Goal: Task Accomplishment & Management: Manage account settings

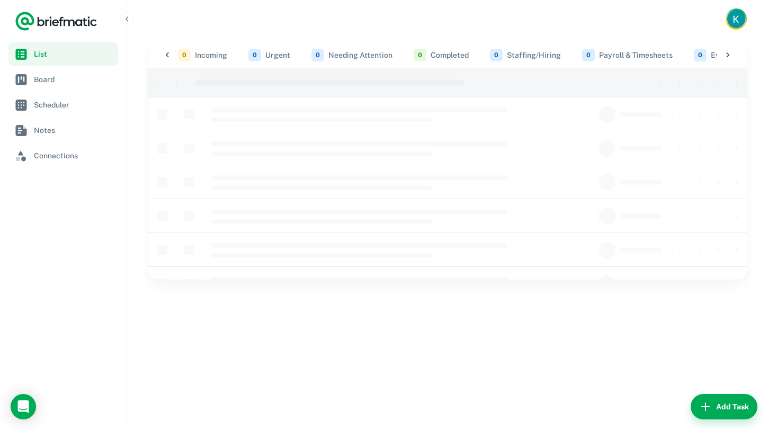
scroll to position [0, 510]
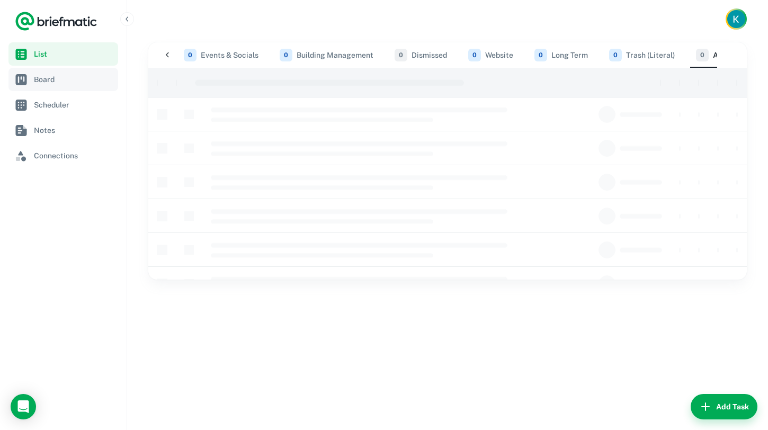
click at [83, 86] on link "Board" at bounding box center [63, 79] width 110 height 23
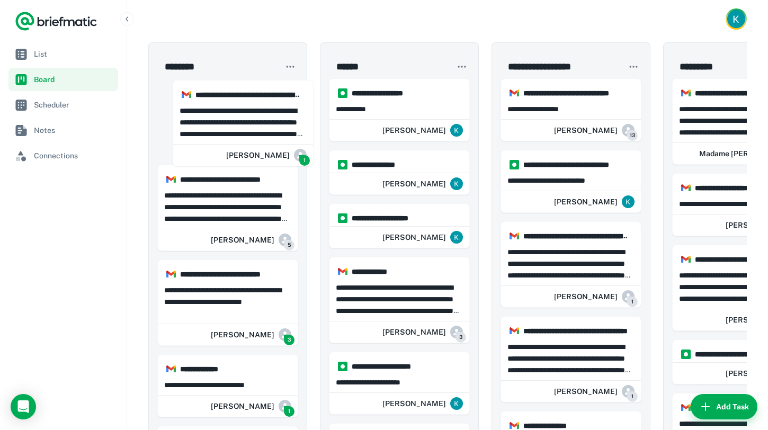
drag, startPoint x: 228, startPoint y: 91, endPoint x: 246, endPoint y: 92, distance: 18.1
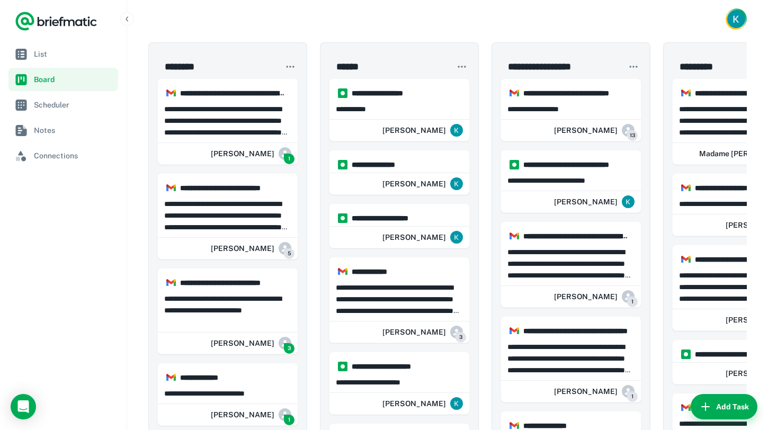
click at [299, 30] on div at bounding box center [447, 19] width 641 height 38
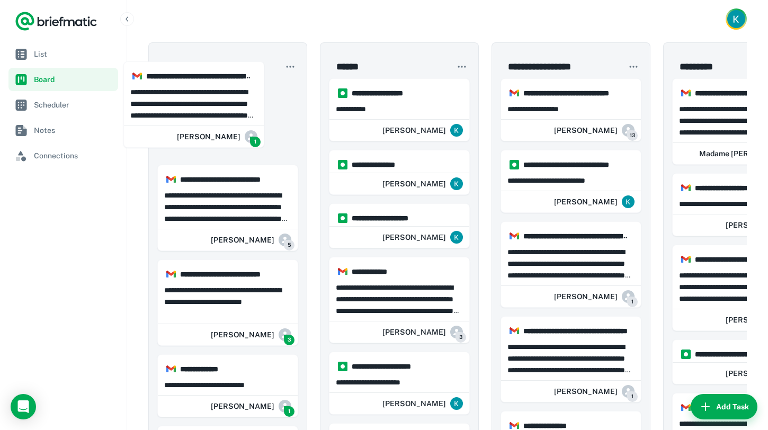
drag, startPoint x: 231, startPoint y: 113, endPoint x: 251, endPoint y: 114, distance: 19.6
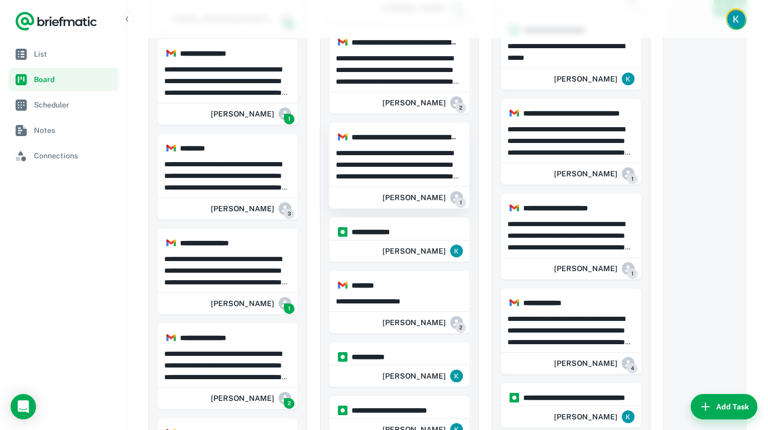
scroll to position [501, 0]
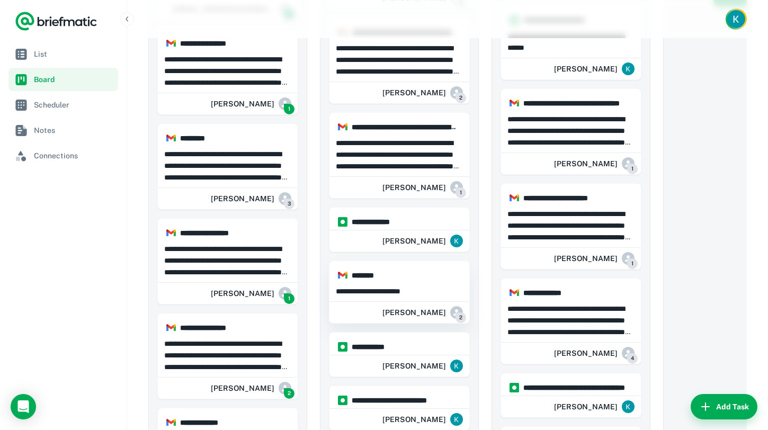
click at [394, 298] on div "**********" at bounding box center [400, 290] width 140 height 18
type textarea "**********"
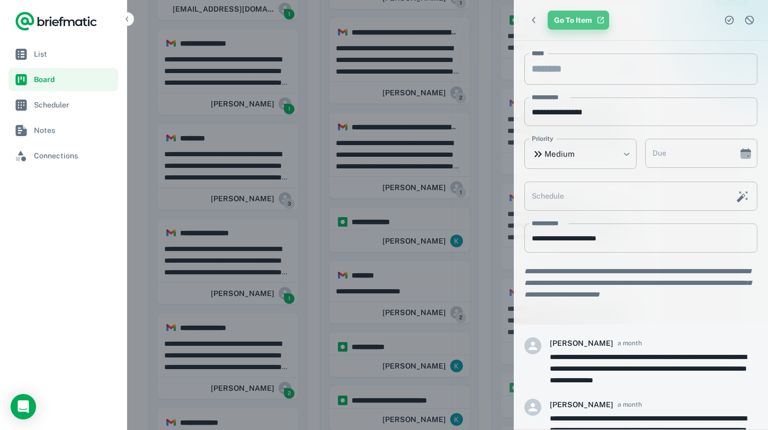
click at [576, 16] on link "Go To Item" at bounding box center [578, 20] width 61 height 19
click at [751, 20] on icon "Dismiss task" at bounding box center [750, 20] width 11 height 11
click at [728, 22] on icon "Complete task" at bounding box center [729, 20] width 11 height 11
click at [485, 78] on div at bounding box center [384, 215] width 768 height 430
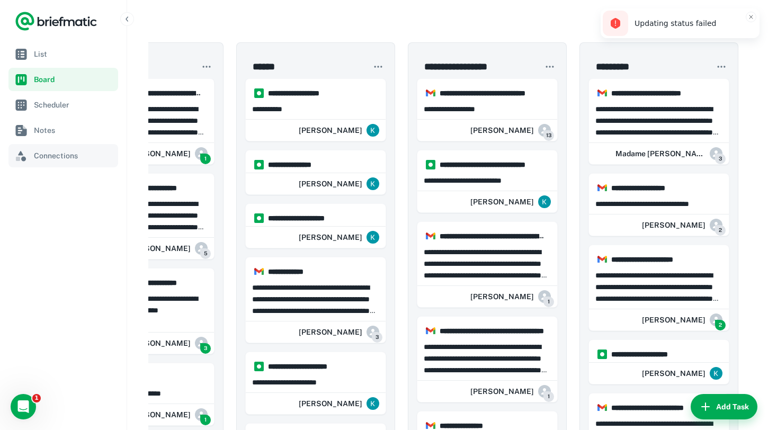
click at [82, 164] on link "Connections" at bounding box center [63, 155] width 110 height 23
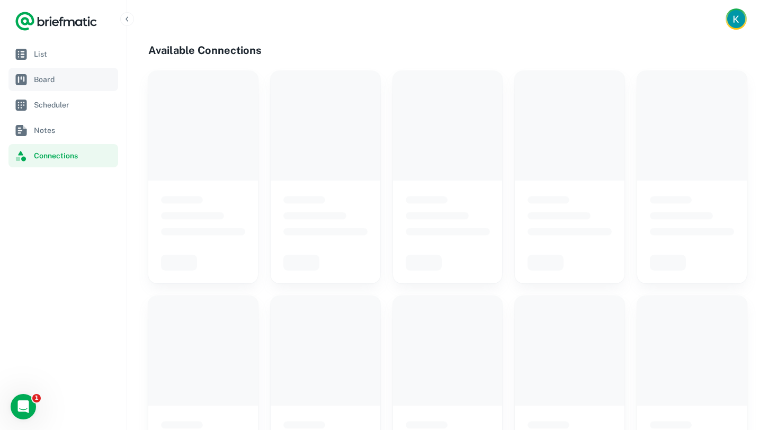
click at [73, 72] on link "Board" at bounding box center [63, 79] width 110 height 23
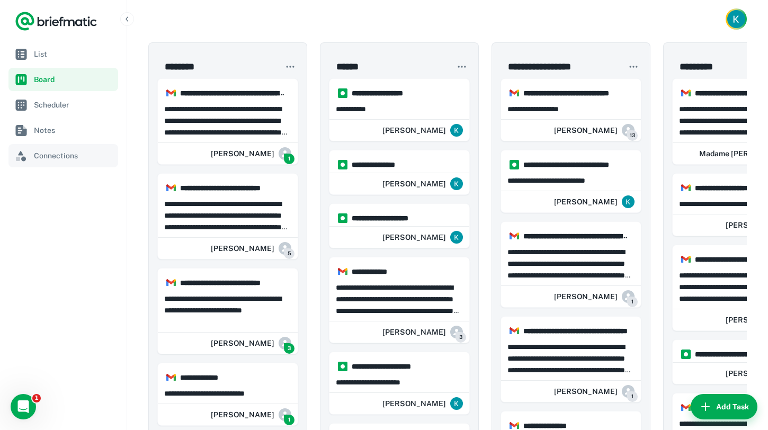
click at [55, 160] on span "Connections" at bounding box center [74, 156] width 80 height 12
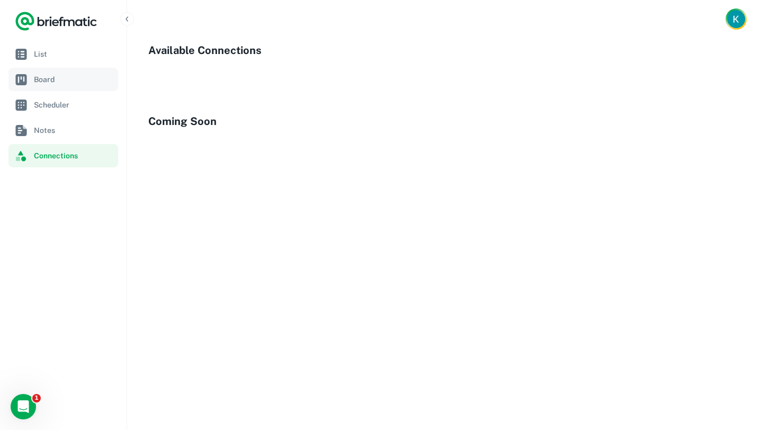
click at [45, 72] on link "Board" at bounding box center [63, 79] width 110 height 23
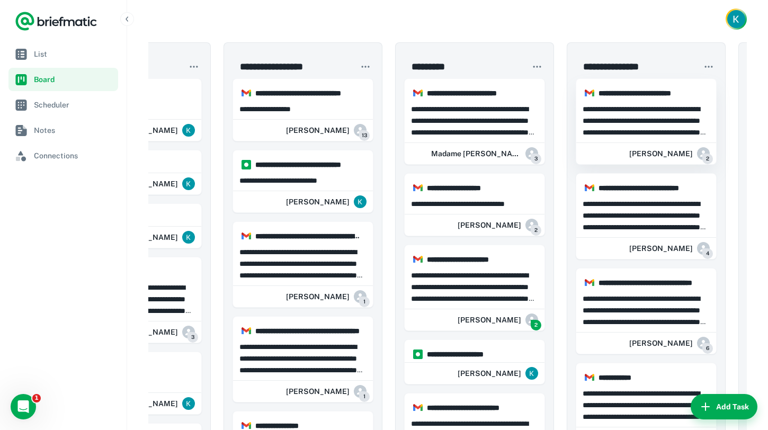
scroll to position [0, 274]
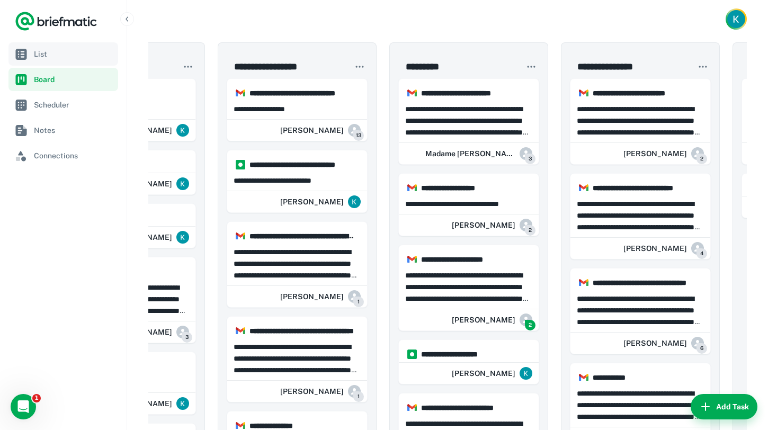
click at [62, 53] on span "List" at bounding box center [74, 54] width 80 height 12
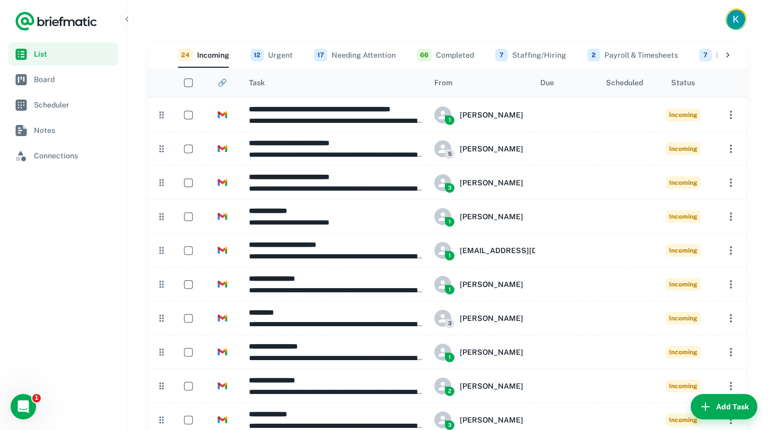
click at [462, 53] on button "66 Completed" at bounding box center [445, 54] width 57 height 25
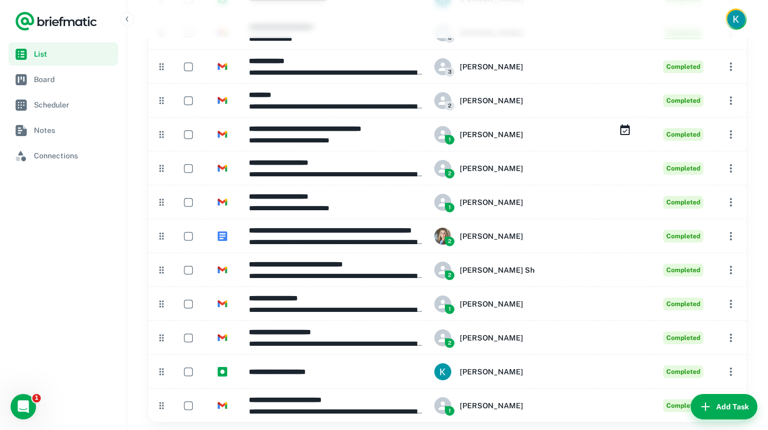
scroll to position [1913, 0]
click at [51, 155] on span "Connections" at bounding box center [74, 156] width 80 height 12
